Goal: Navigation & Orientation: Find specific page/section

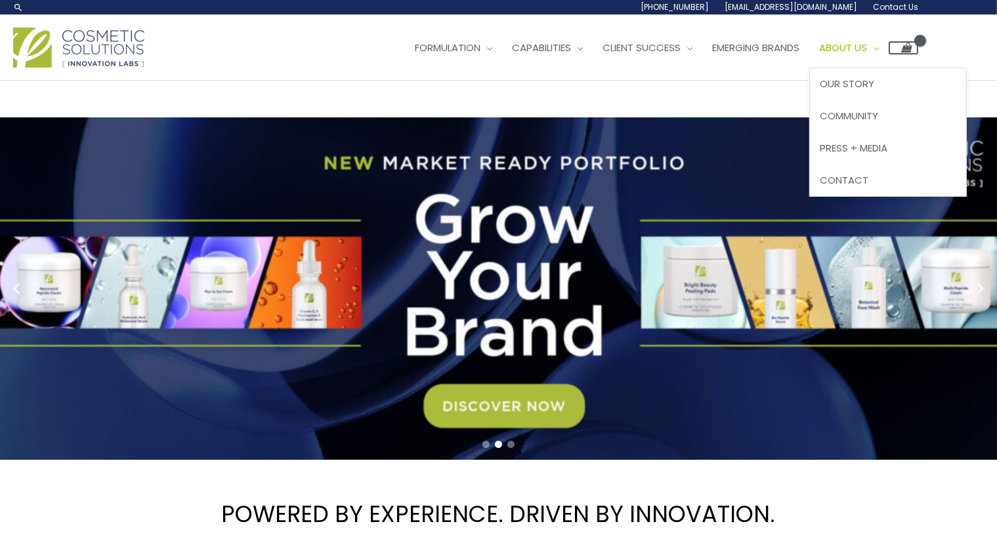
click at [867, 41] on span "About Us" at bounding box center [843, 48] width 48 height 14
